Goal: Task Accomplishment & Management: Manage account settings

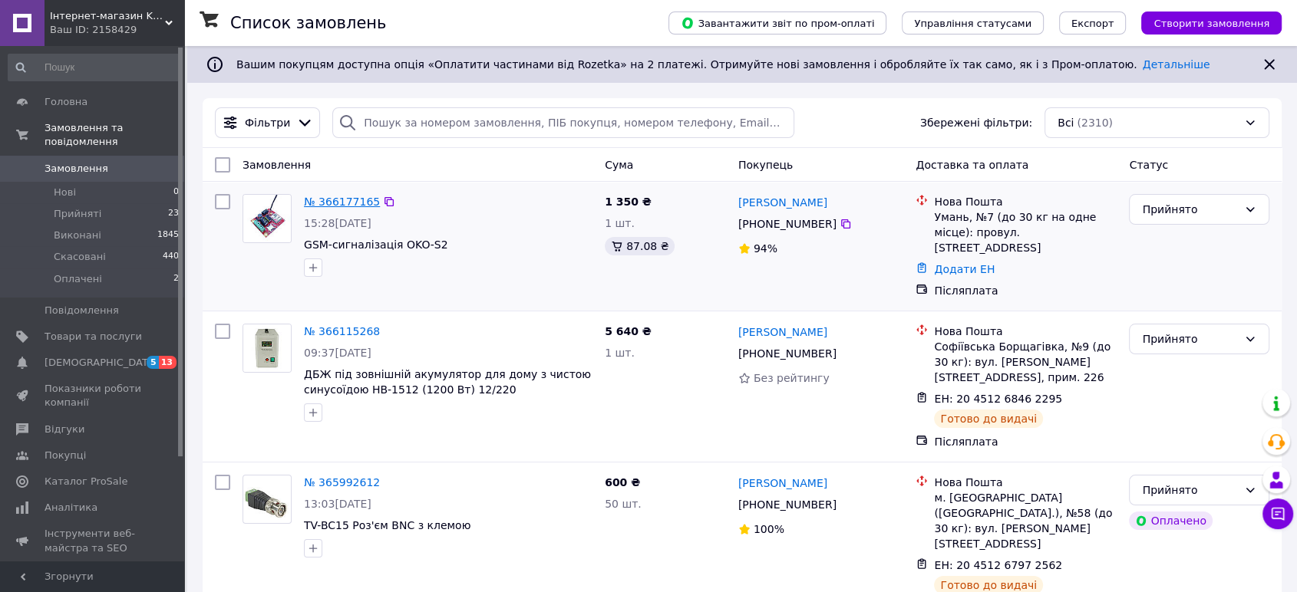
click at [349, 200] on link "№ 366177165" at bounding box center [342, 202] width 76 height 12
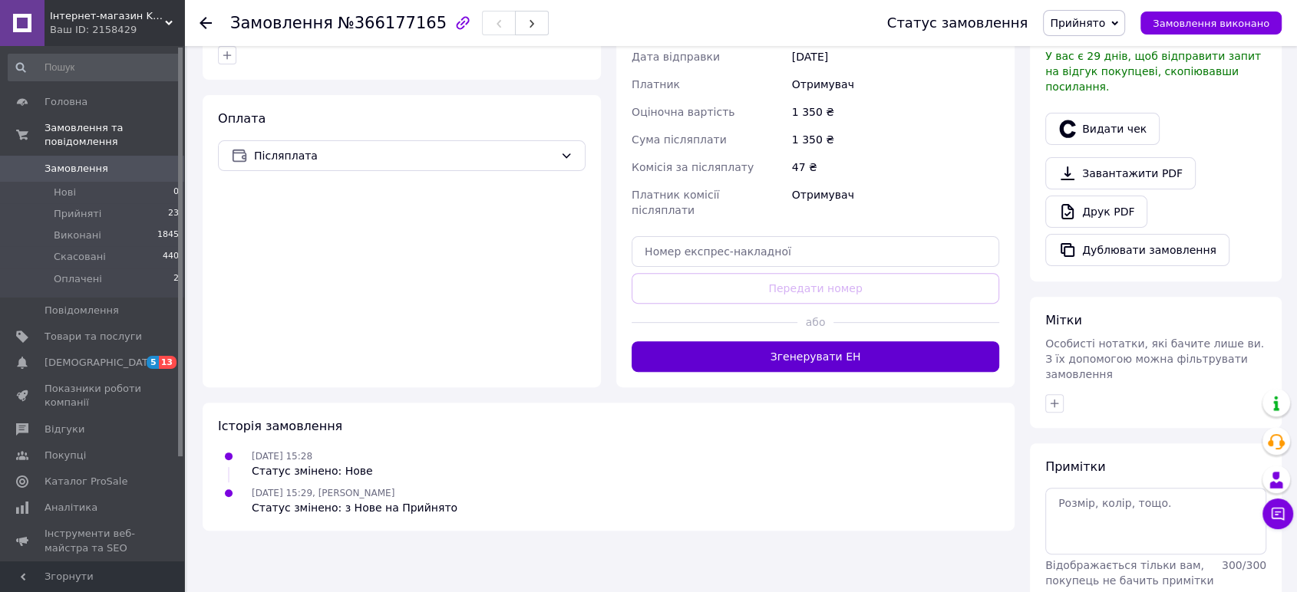
scroll to position [497, 0]
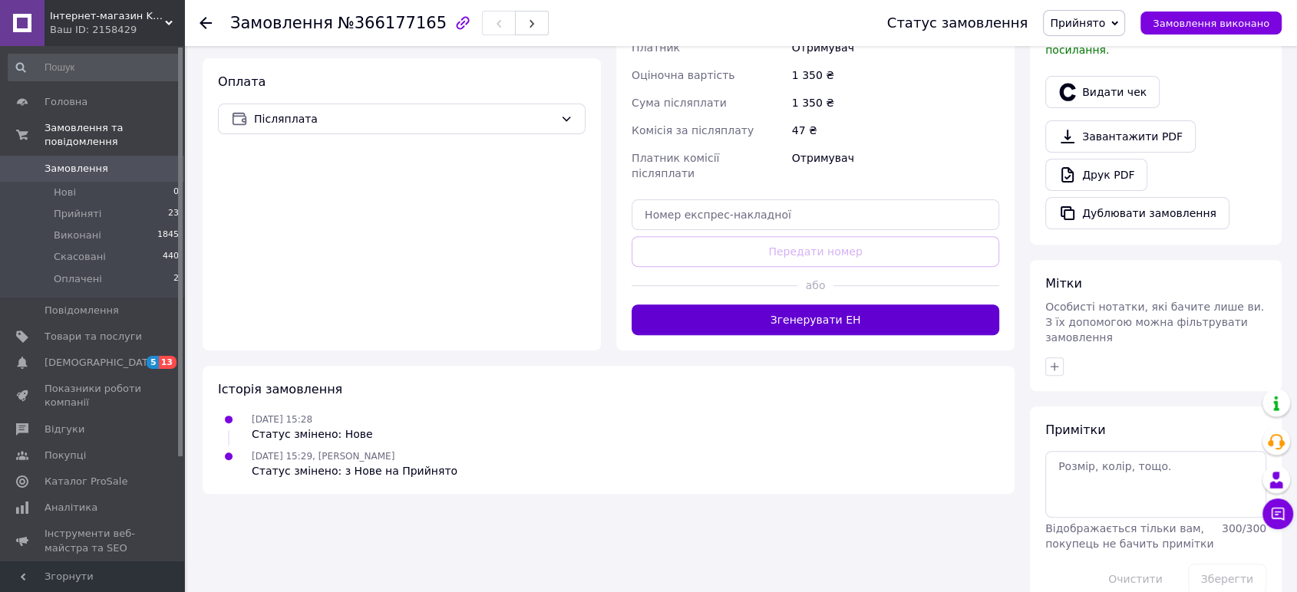
click at [737, 305] on button "Згенерувати ЕН" at bounding box center [816, 320] width 368 height 31
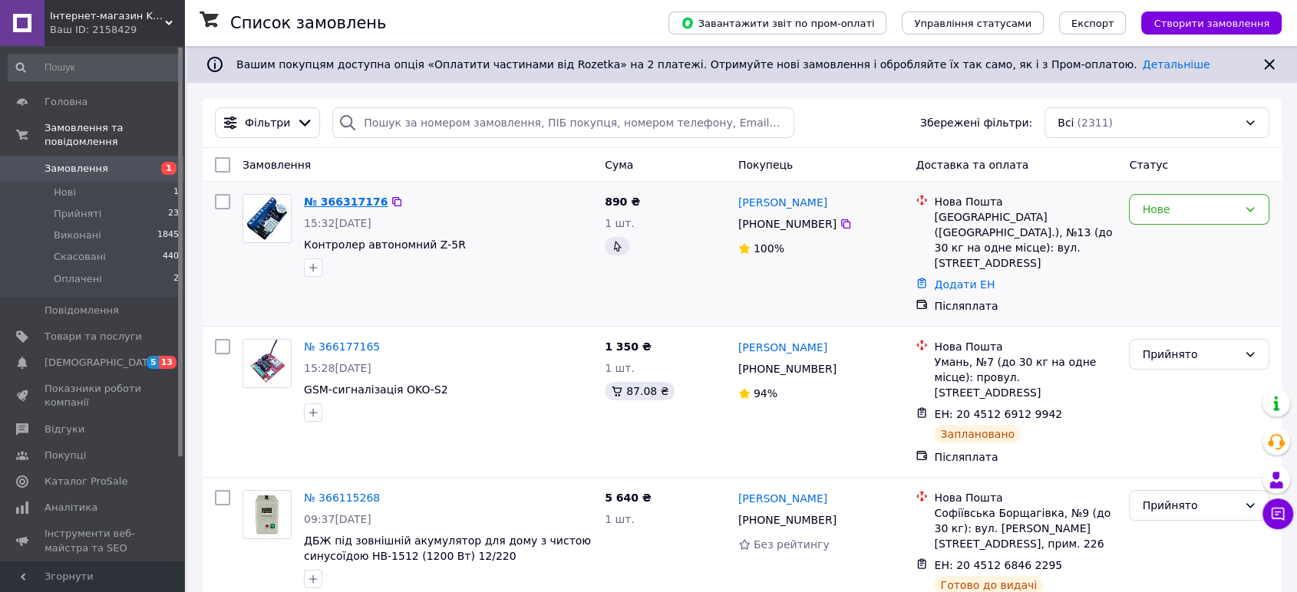
click at [324, 196] on link "№ 366317176" at bounding box center [346, 202] width 84 height 12
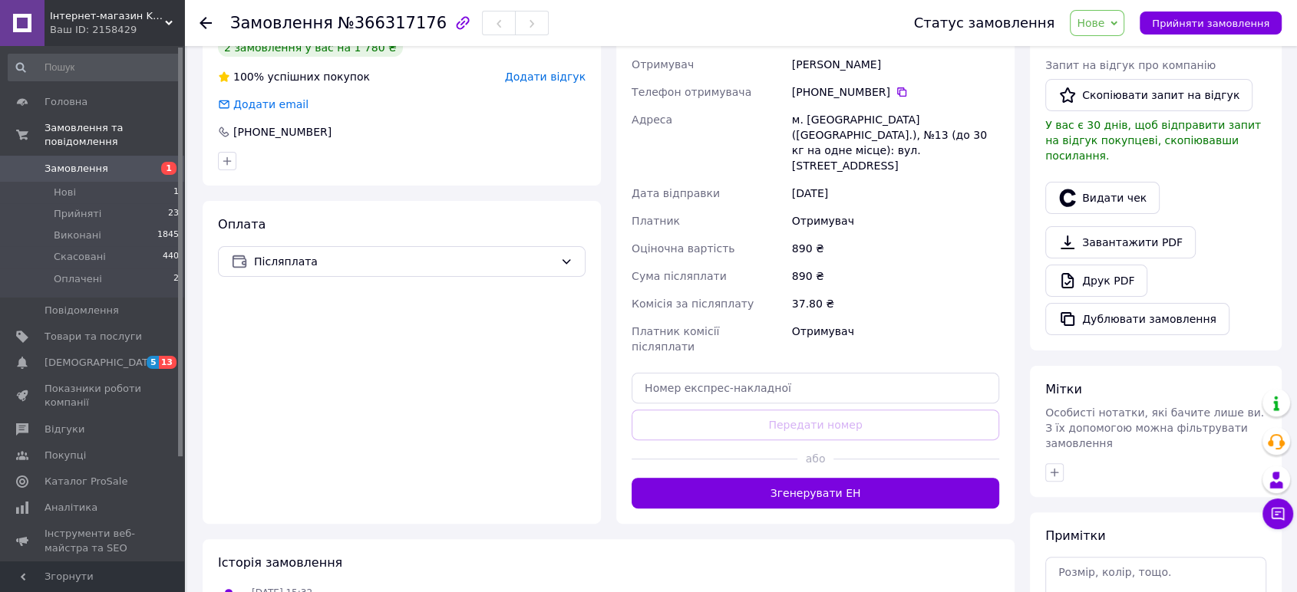
scroll to position [341, 0]
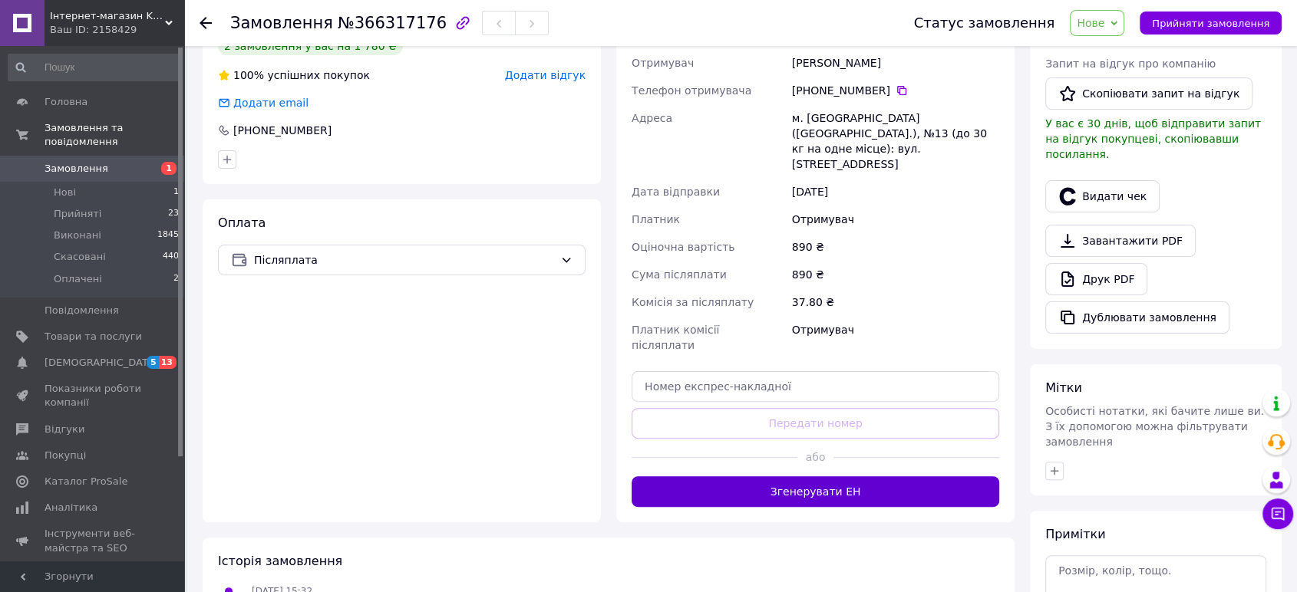
click at [767, 477] on button "Згенерувати ЕН" at bounding box center [816, 492] width 368 height 31
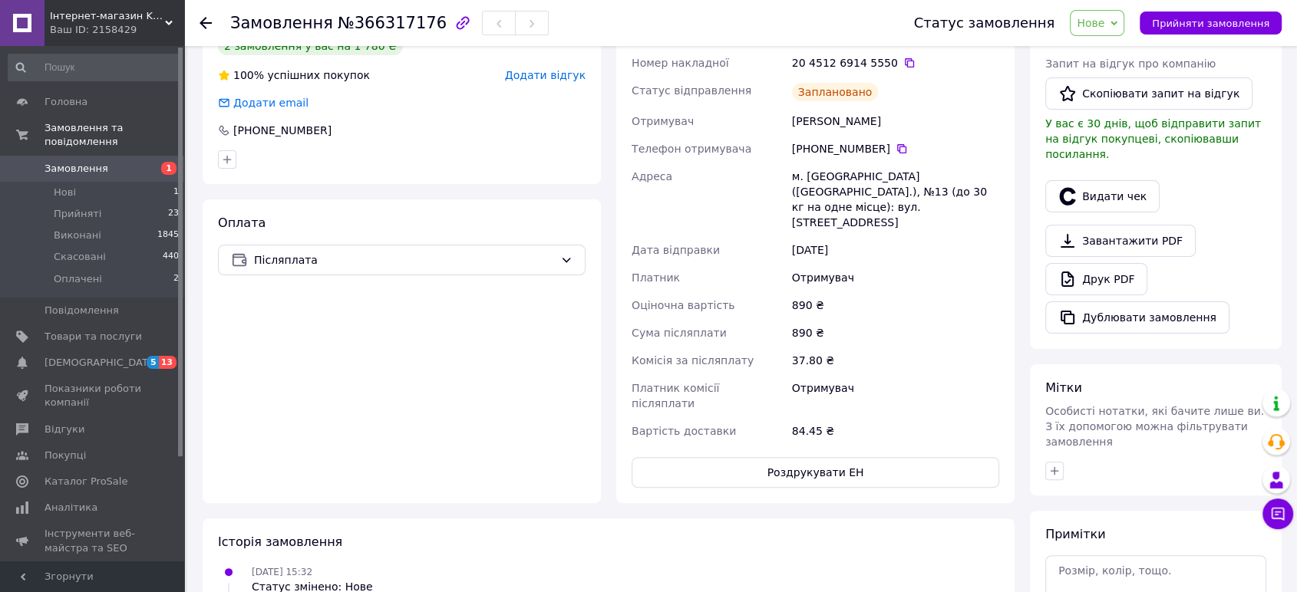
click at [86, 162] on span "Замовлення" at bounding box center [77, 169] width 64 height 14
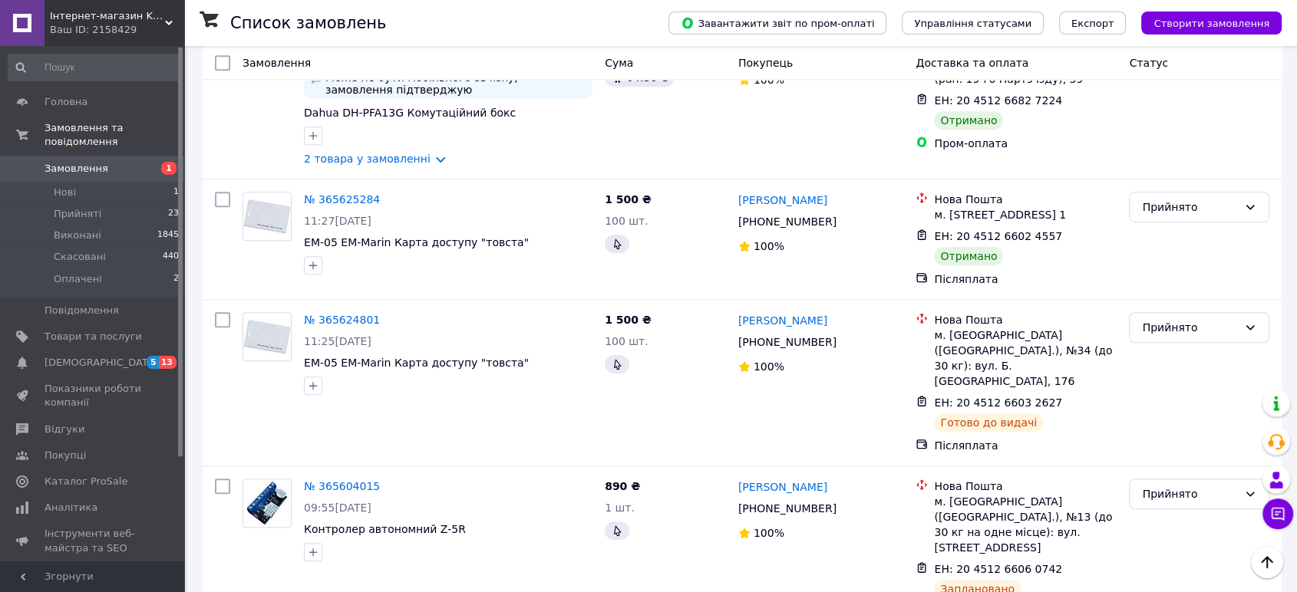
scroll to position [1023, 0]
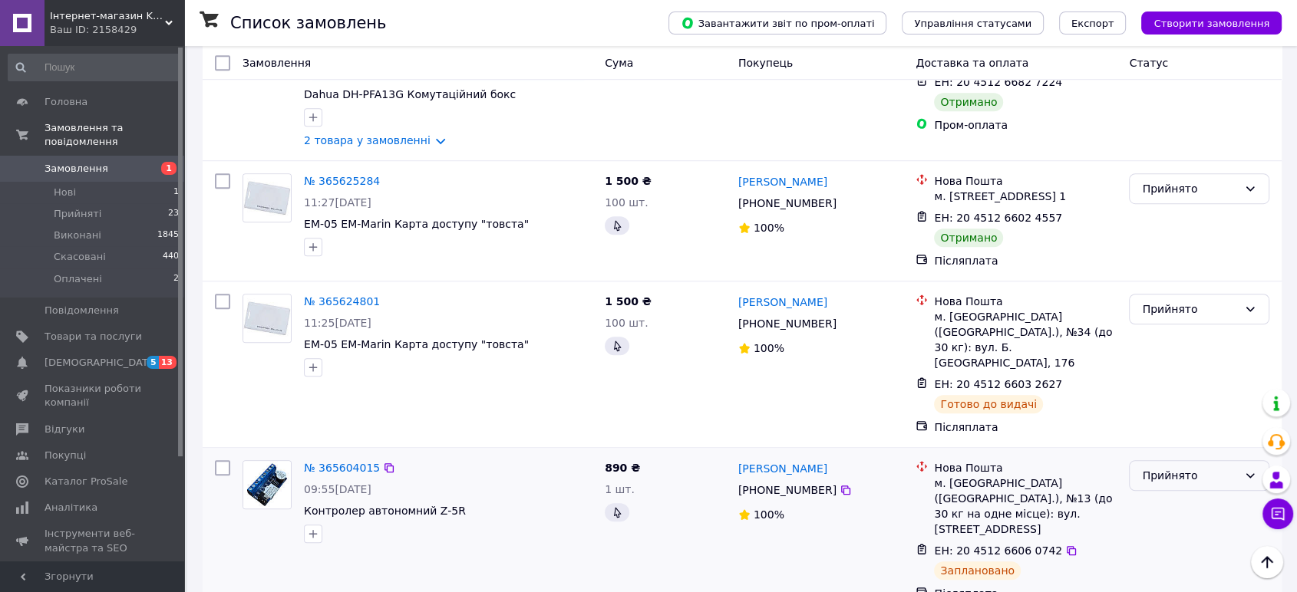
click at [1173, 467] on div "Прийнято" at bounding box center [1190, 475] width 96 height 17
click at [1175, 388] on li "Виконано" at bounding box center [1199, 385] width 139 height 28
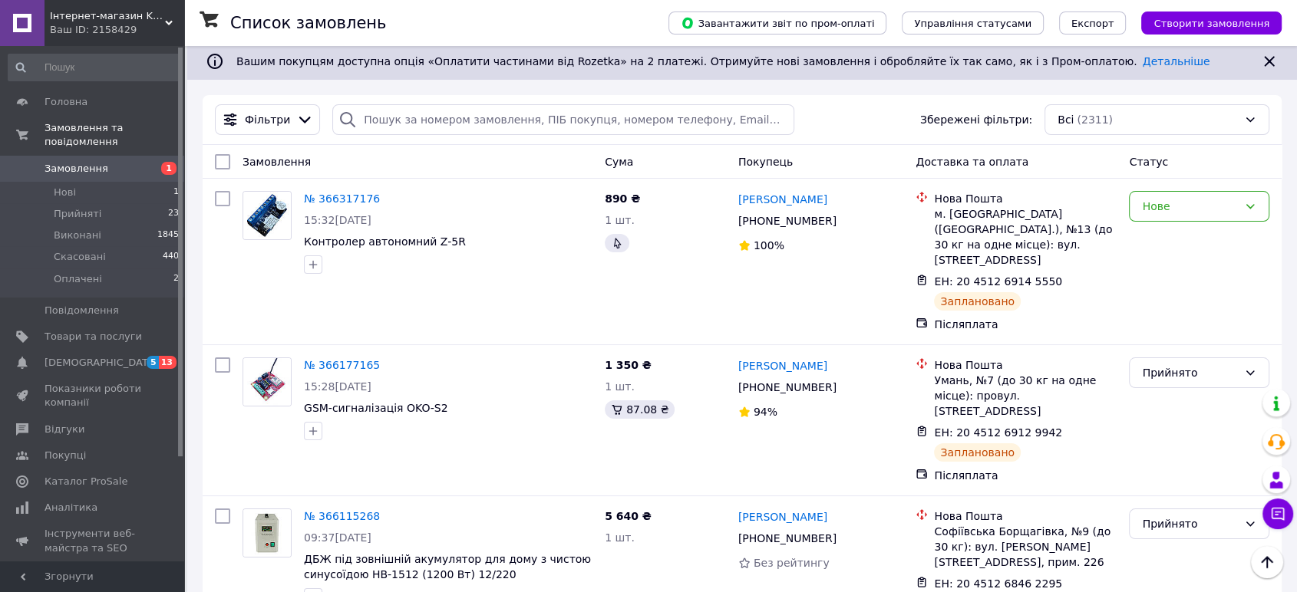
scroll to position [0, 0]
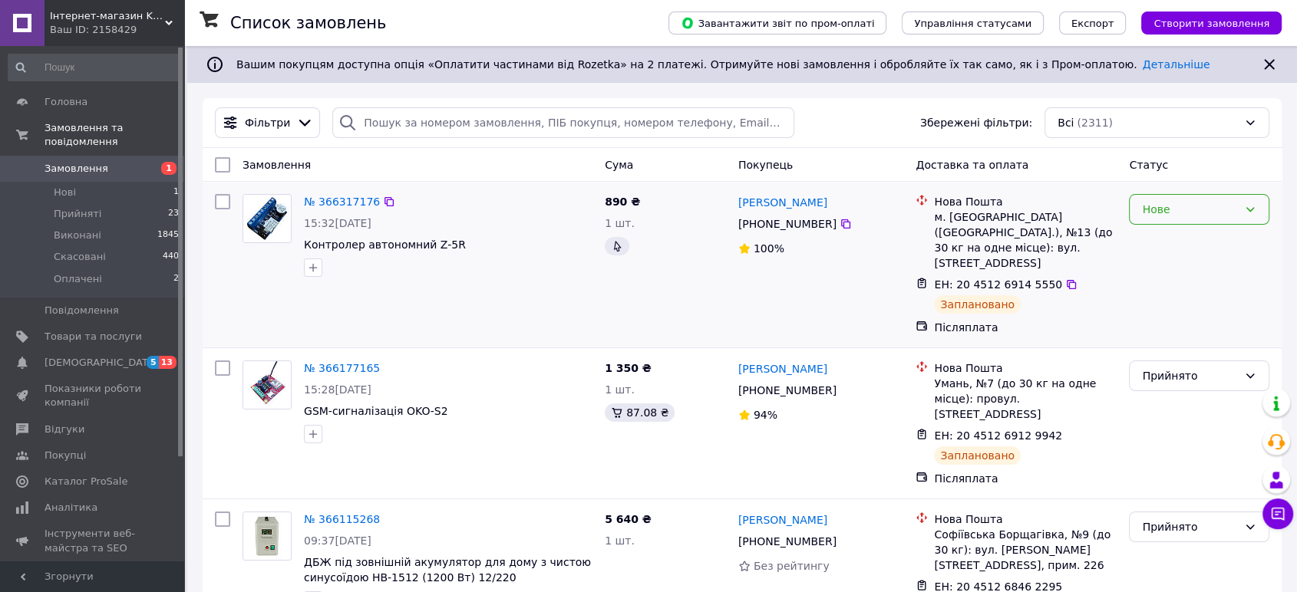
click at [1190, 207] on div "Нове" at bounding box center [1190, 209] width 96 height 17
click at [1178, 239] on li "Прийнято" at bounding box center [1199, 243] width 139 height 28
